Goal: Transaction & Acquisition: Purchase product/service

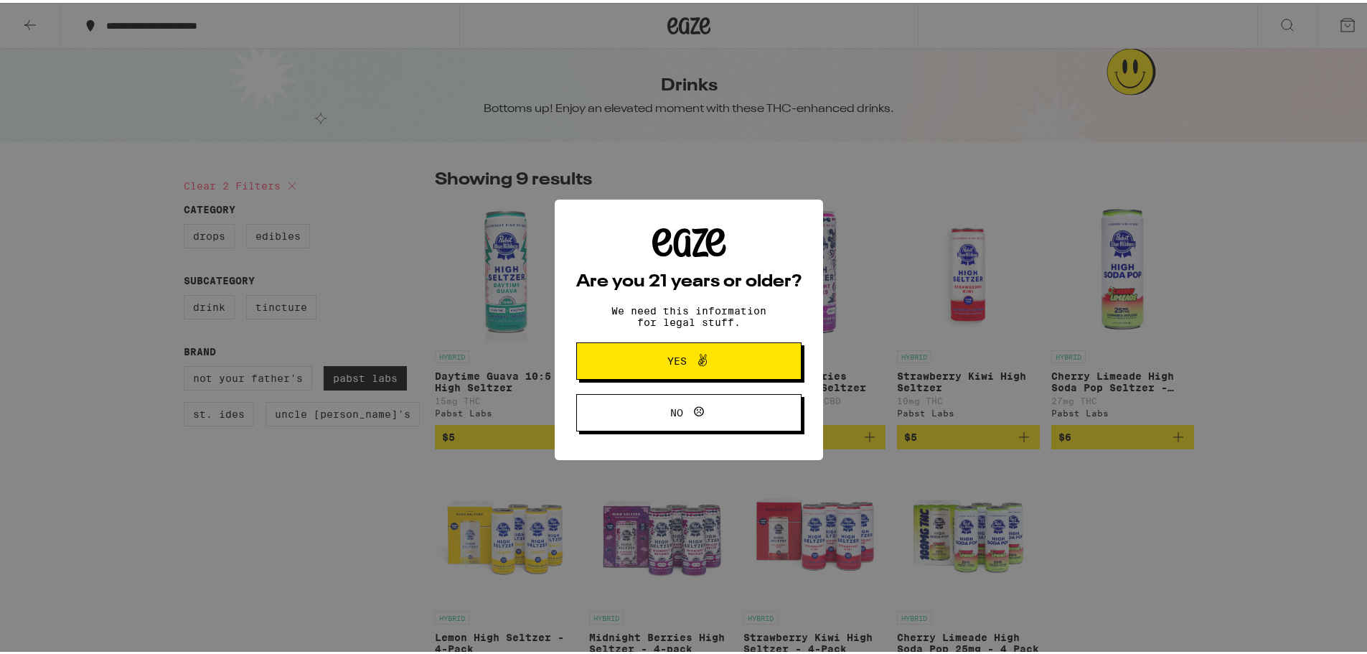
click at [728, 352] on span "Yes" at bounding box center [688, 358] width 109 height 19
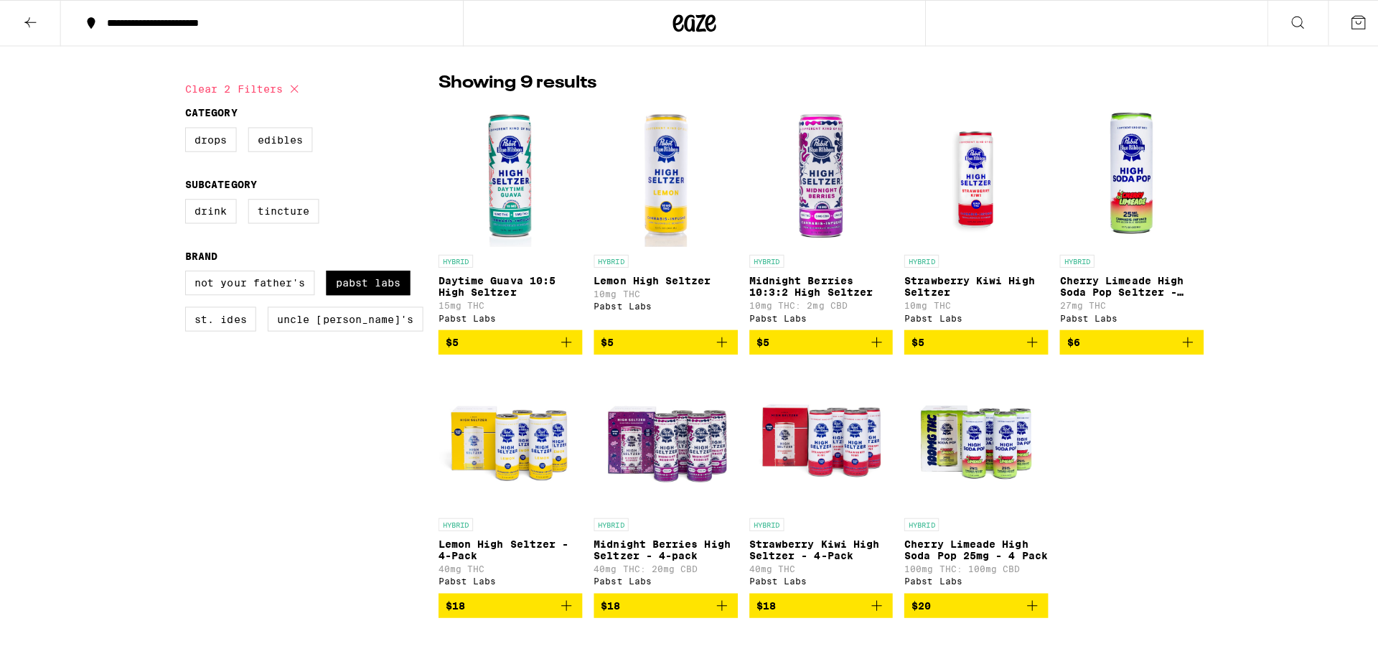
scroll to position [215, 0]
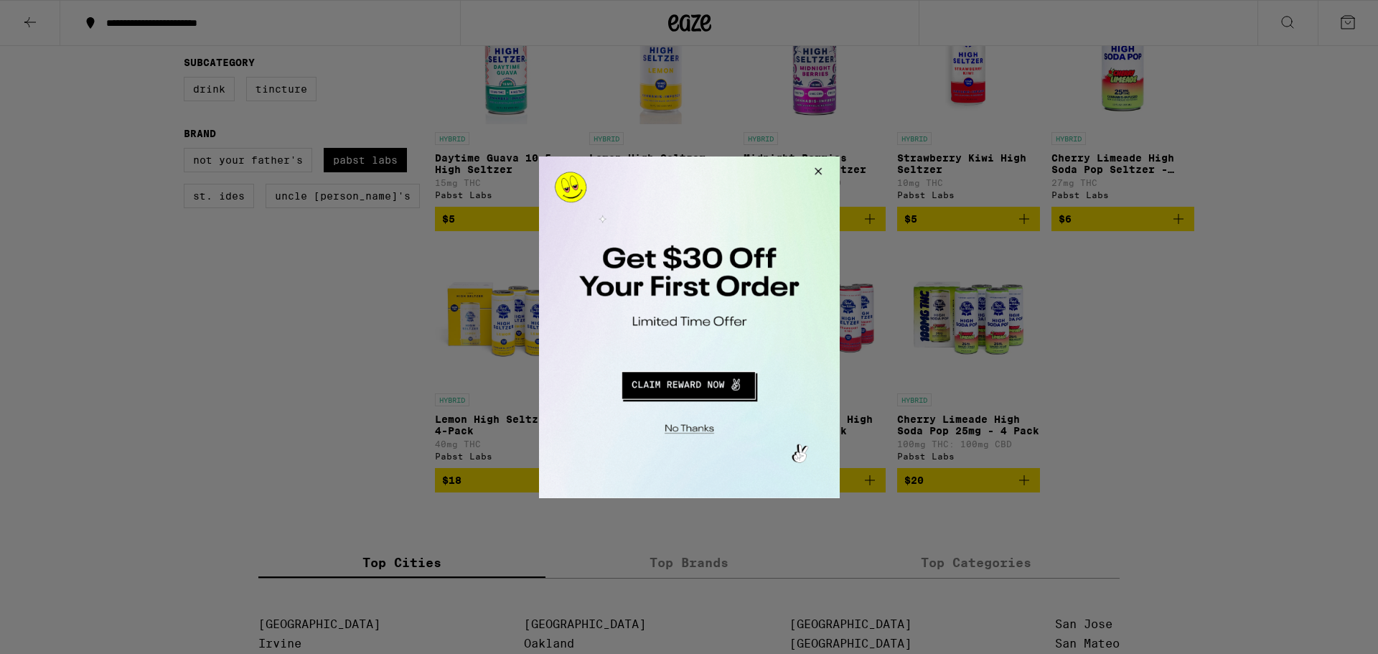
click at [450, 90] on div at bounding box center [689, 327] width 1378 height 654
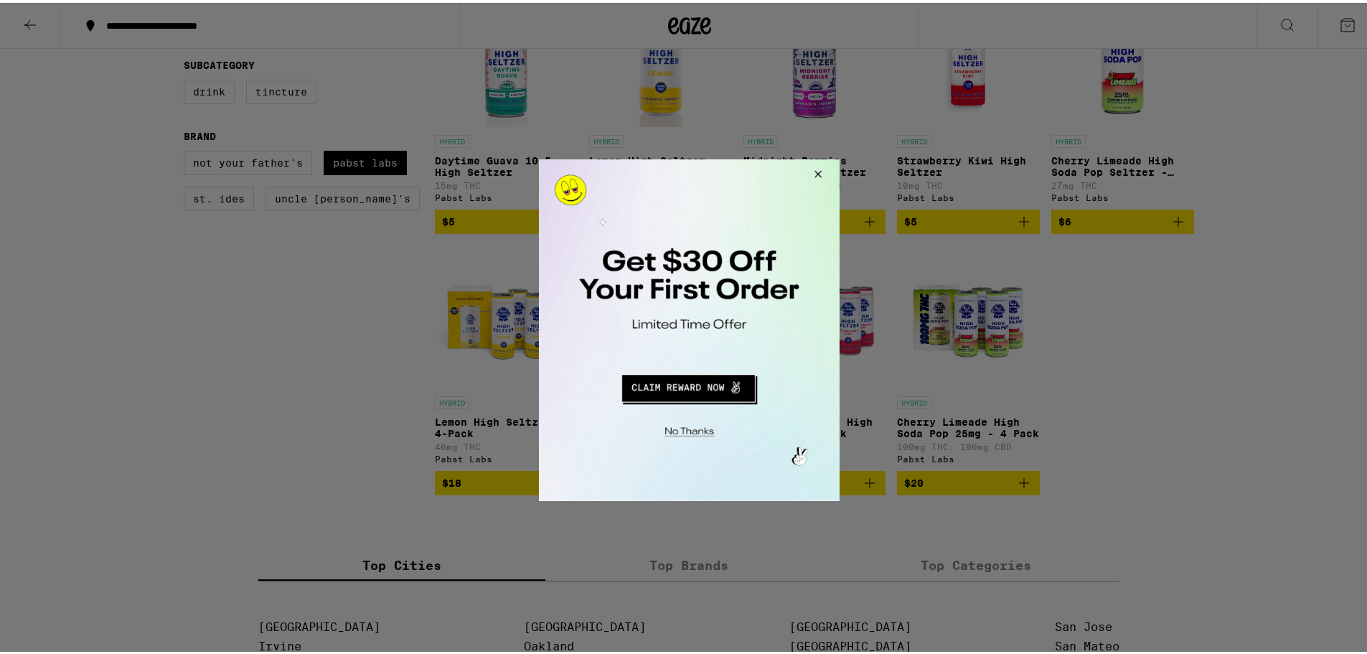
click at [825, 175] on button "Close Modal" at bounding box center [815, 176] width 39 height 34
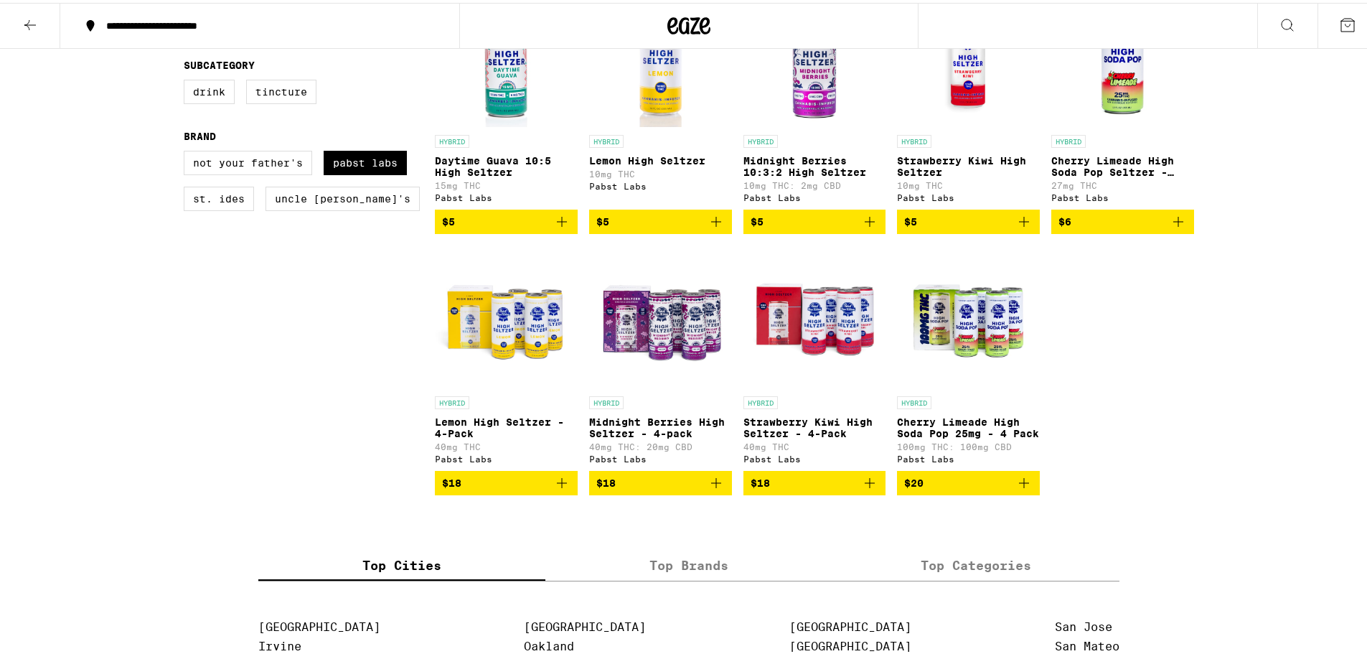
click at [1094, 164] on p "Cherry Limeade High Soda Pop Seltzer - 25mg" at bounding box center [1122, 163] width 143 height 23
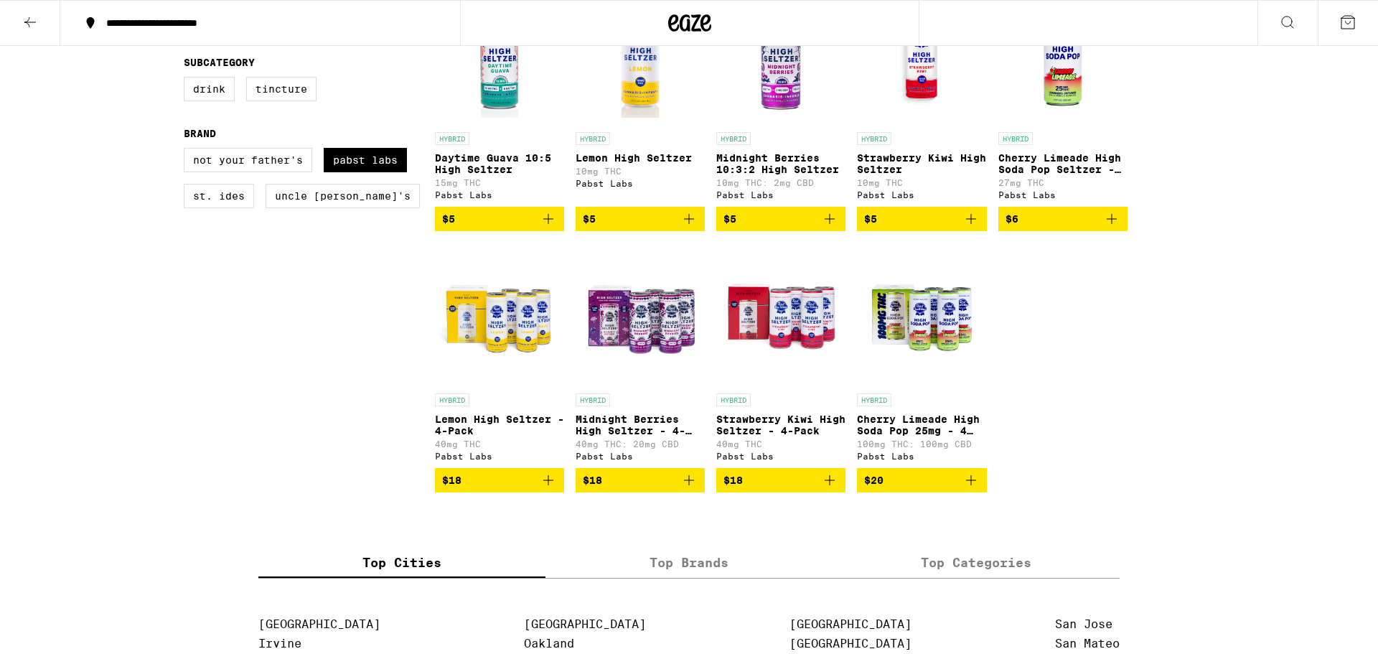
drag, startPoint x: 555, startPoint y: 69, endPoint x: 219, endPoint y: 72, distance: 336.6
copy h2 "Cherry Limeade High Soda Pop [PERSON_NAME]"
